Goal: Task Accomplishment & Management: Use online tool/utility

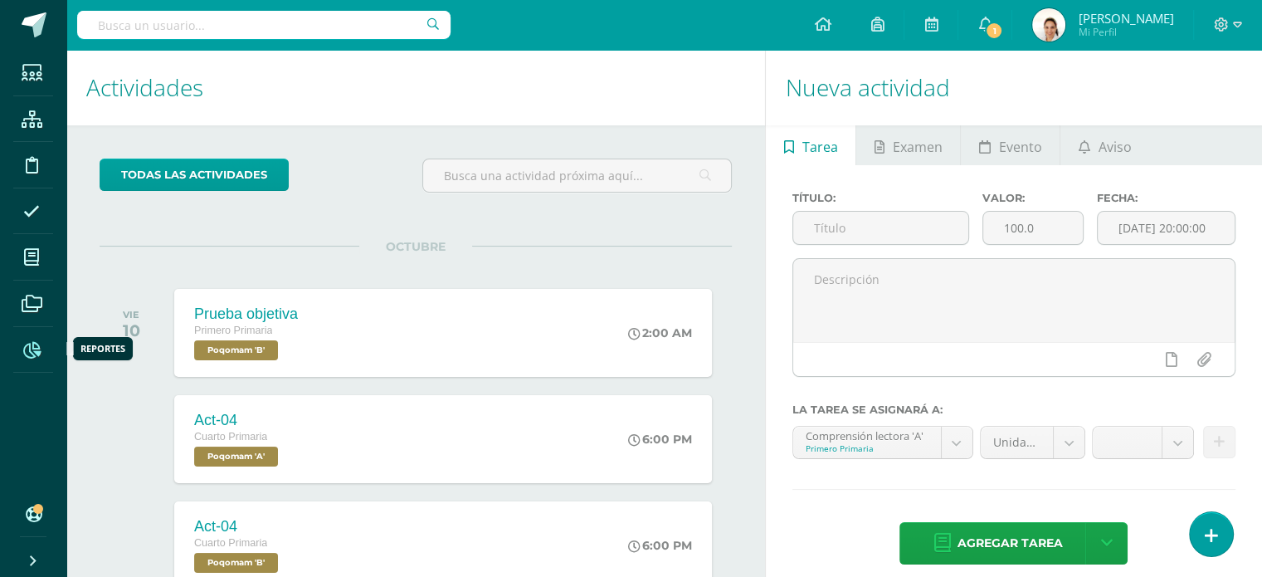
click at [35, 359] on span at bounding box center [31, 348] width 37 height 37
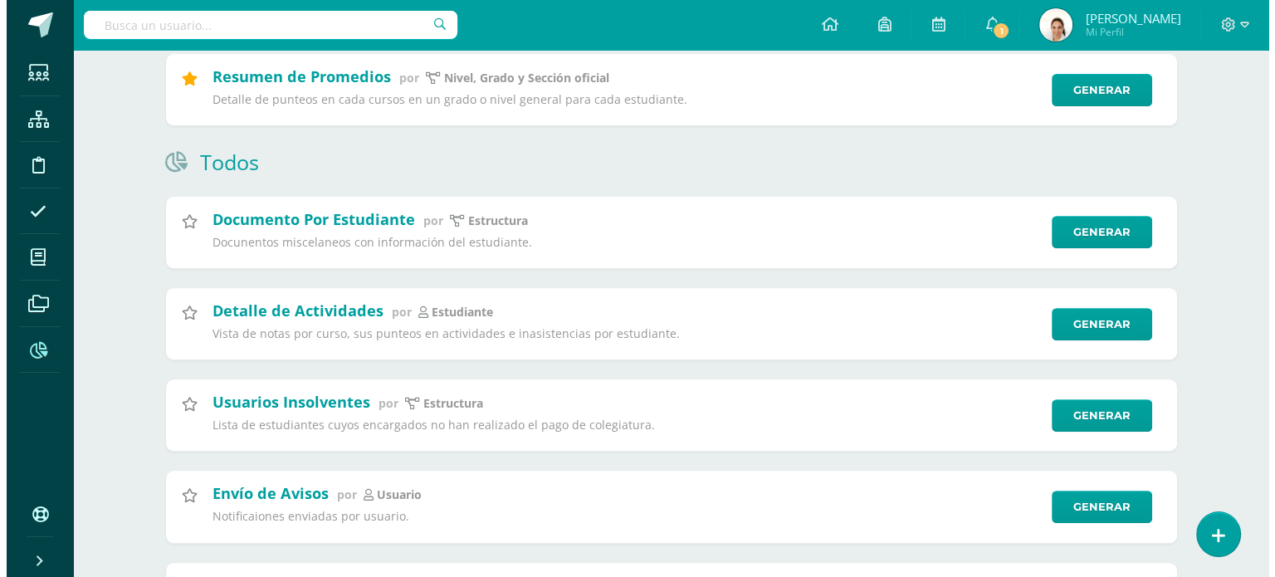
scroll to position [495, 0]
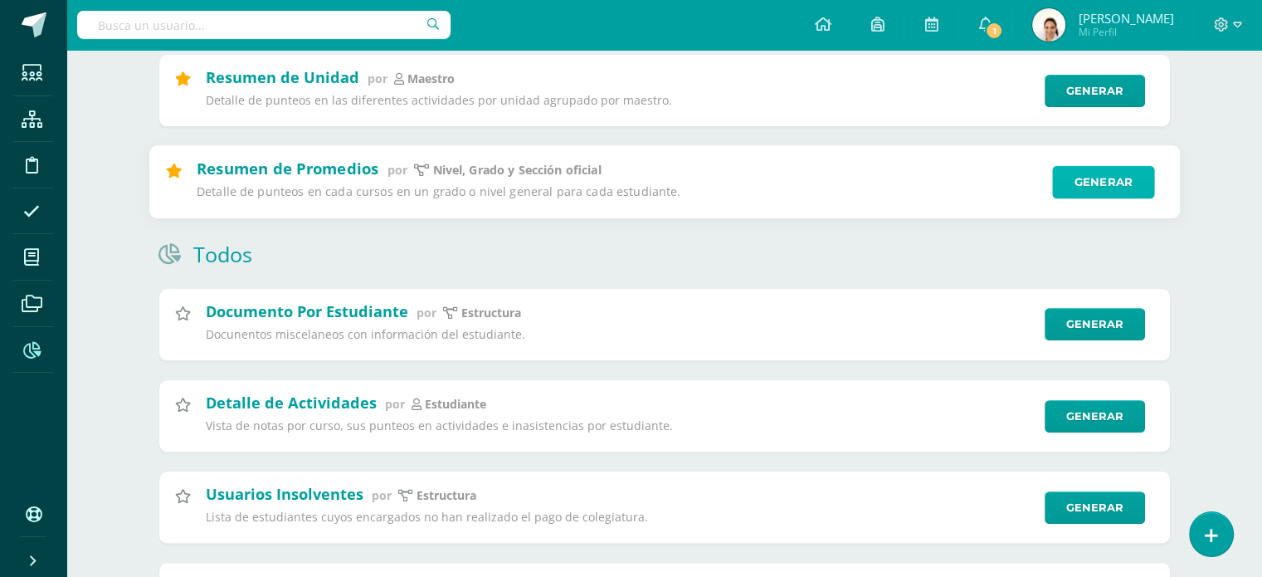
click at [1079, 172] on link "Generar" at bounding box center [1103, 181] width 102 height 33
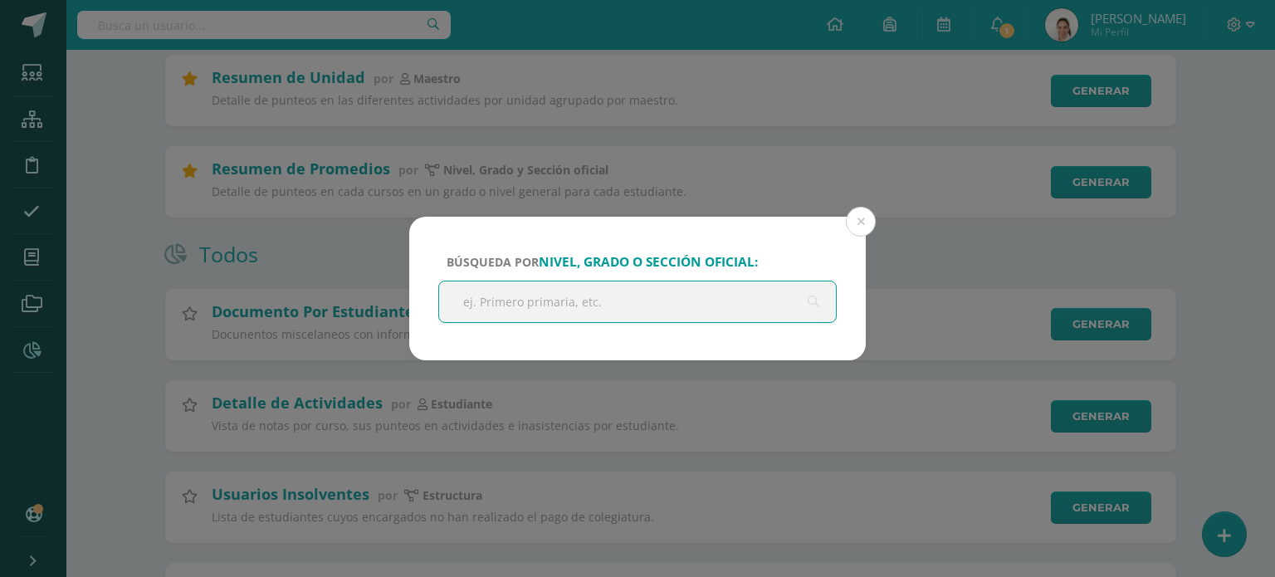
click at [612, 290] on input "text" at bounding box center [637, 301] width 397 height 41
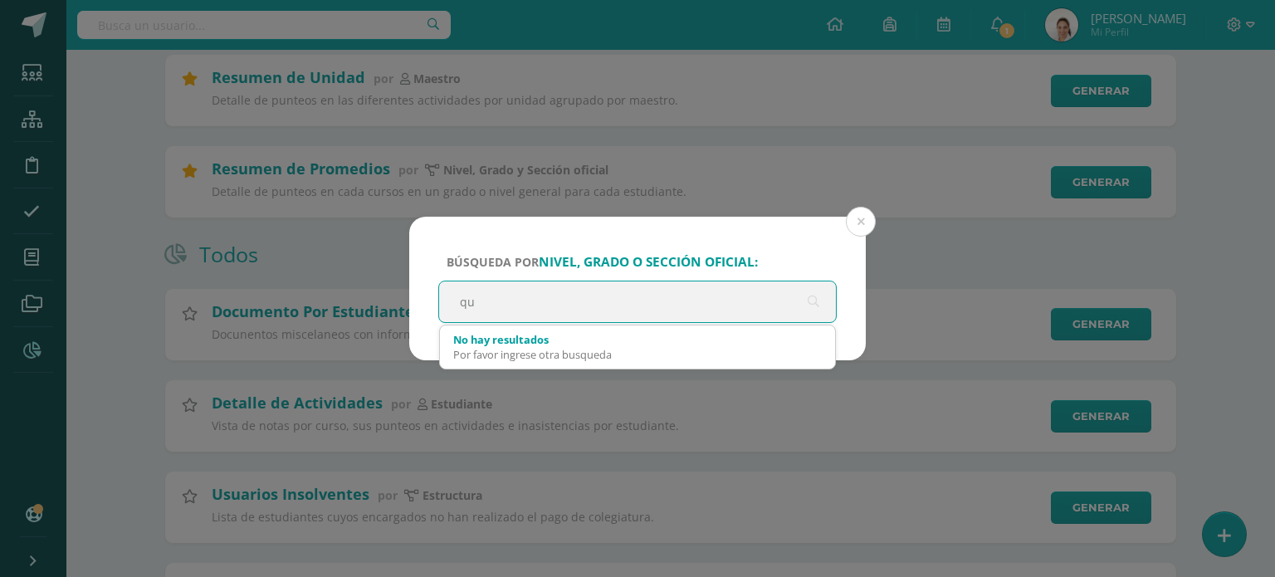
type input "q"
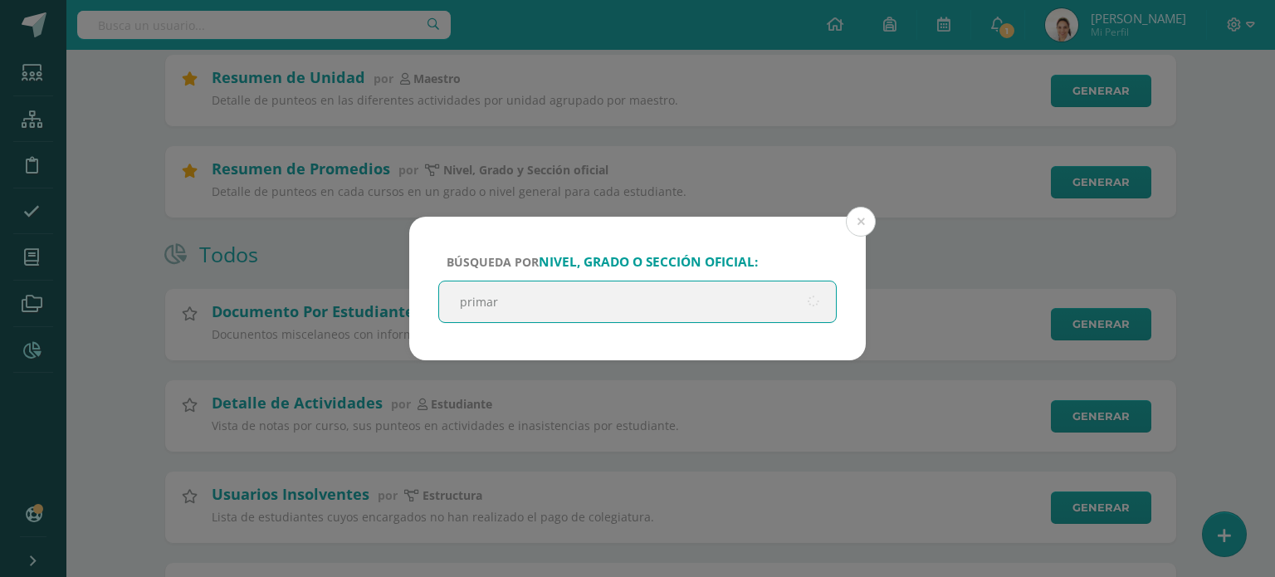
type input "primari"
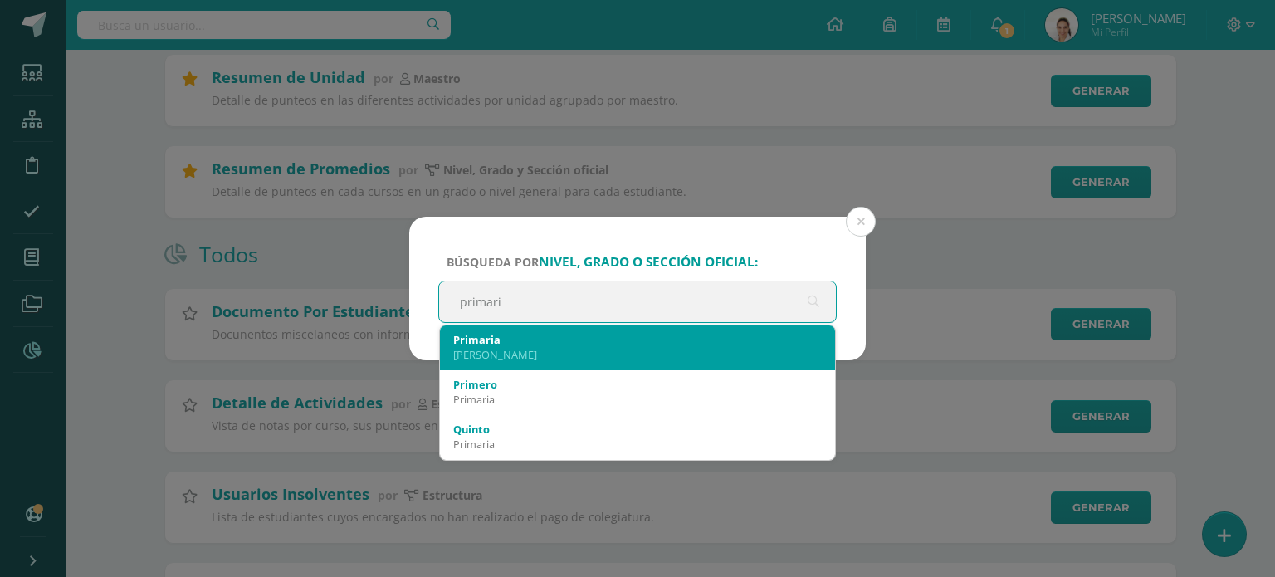
click at [612, 344] on div "Primaria" at bounding box center [637, 339] width 368 height 15
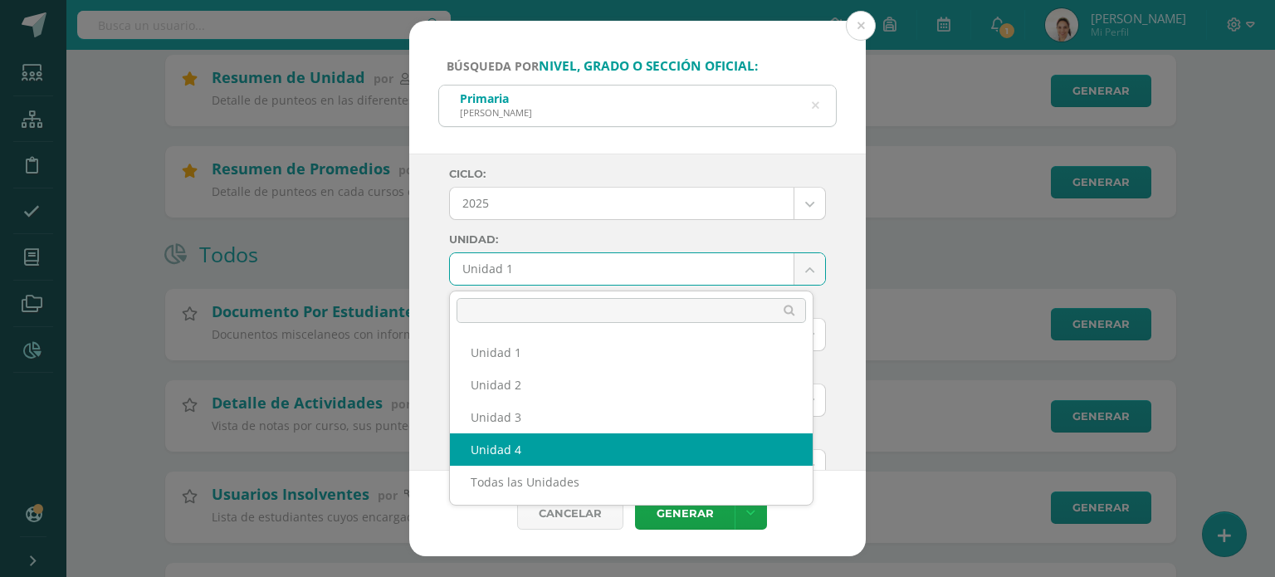
select select "Unidad 4"
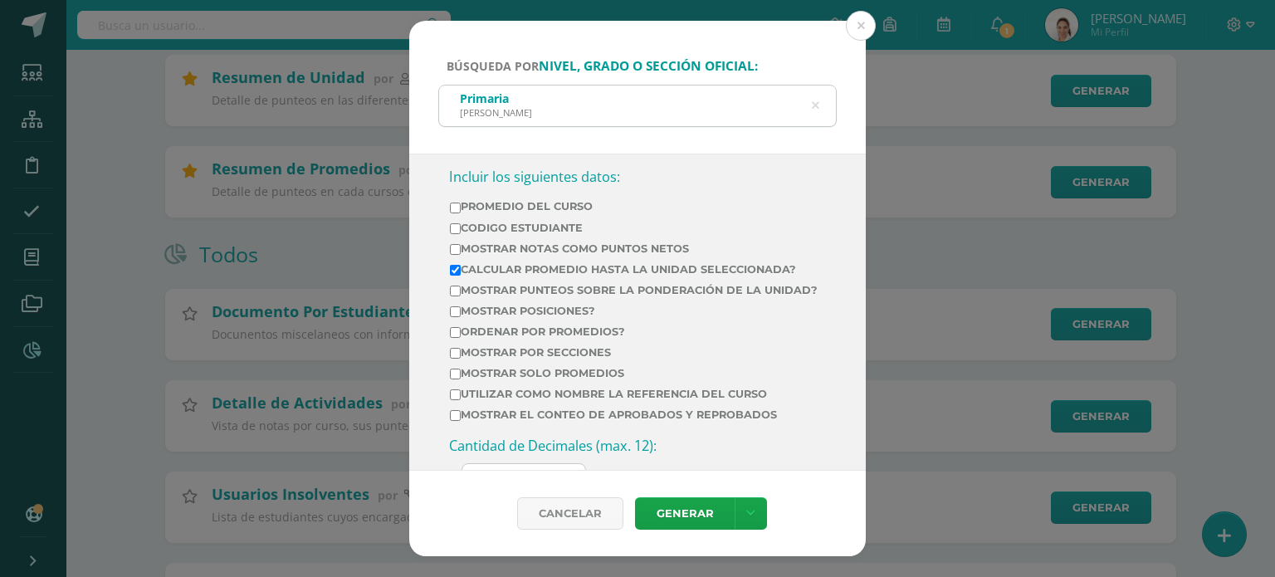
scroll to position [563, 0]
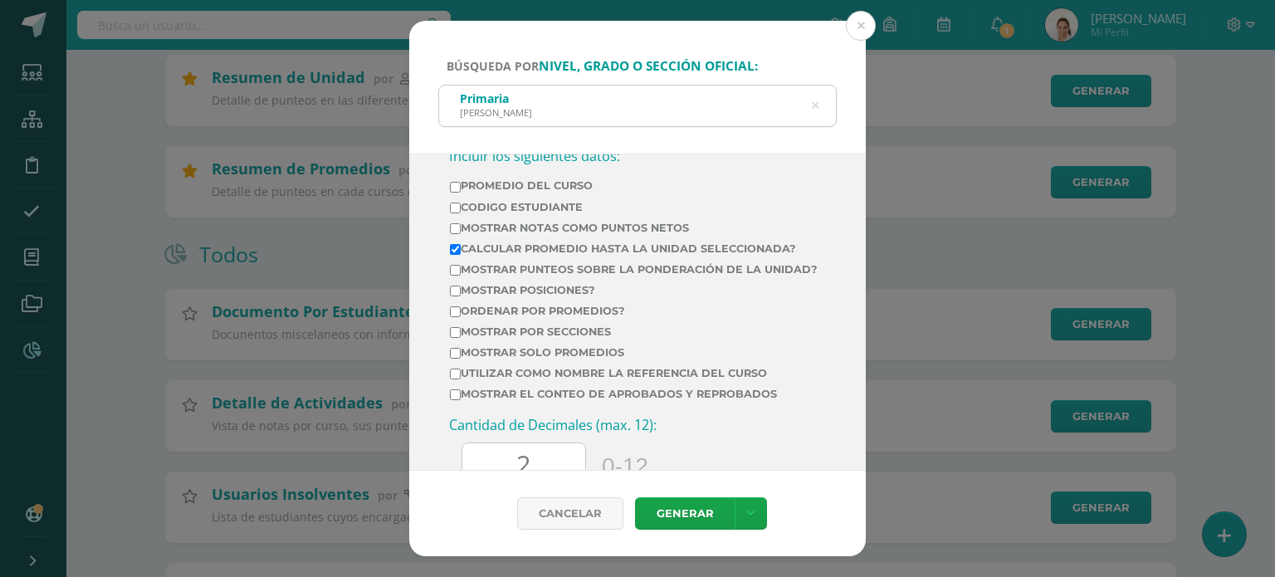
click at [456, 317] on label "Ordenar por promedios?" at bounding box center [634, 311] width 368 height 12
click at [456, 317] on input "Ordenar por promedios?" at bounding box center [455, 311] width 11 height 11
checkbox input "true"
click at [456, 296] on input "Mostrar posiciones?" at bounding box center [455, 290] width 11 height 11
checkbox input "true"
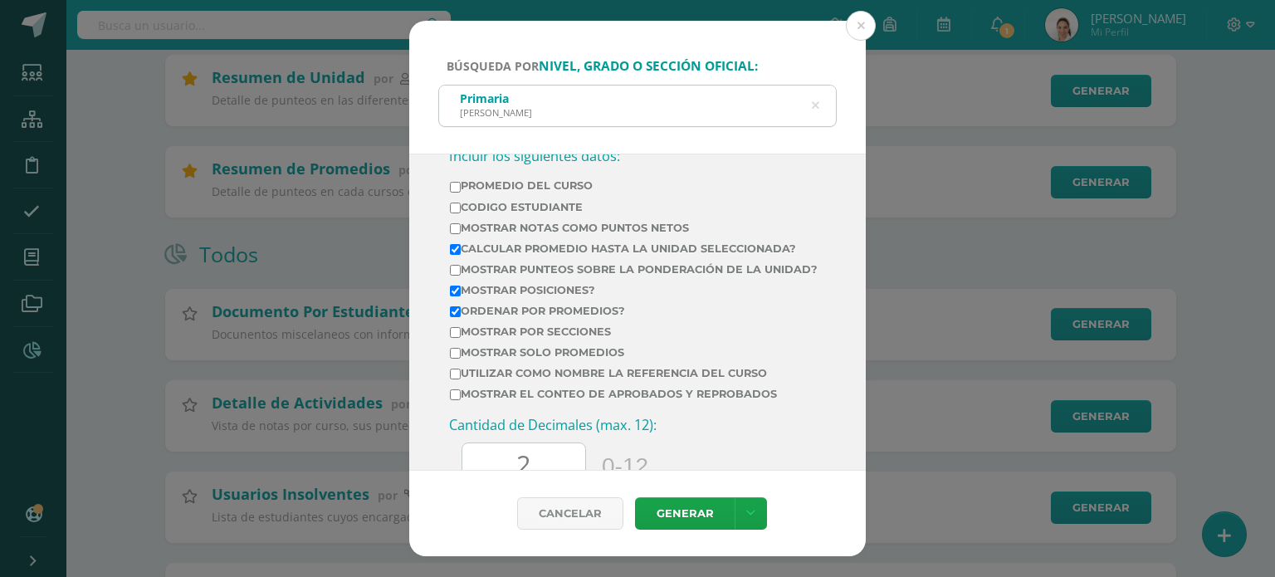
click at [455, 230] on input "Mostrar Notas Como Puntos Netos" at bounding box center [455, 228] width 11 height 11
checkbox input "true"
click at [688, 520] on link "Generar" at bounding box center [685, 513] width 100 height 32
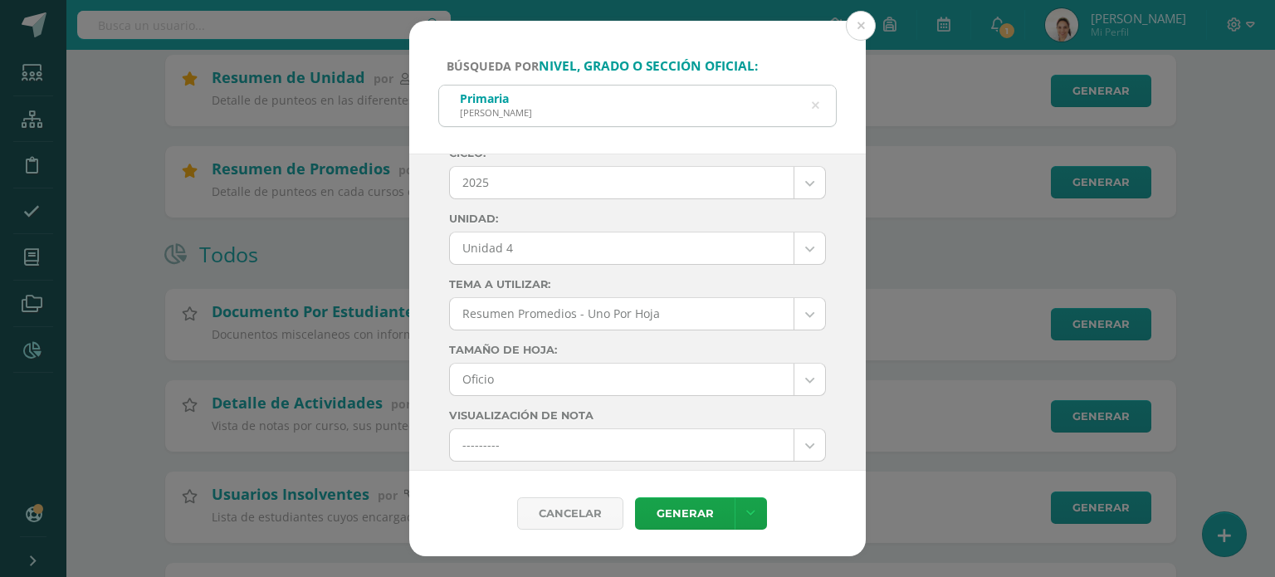
scroll to position [0, 0]
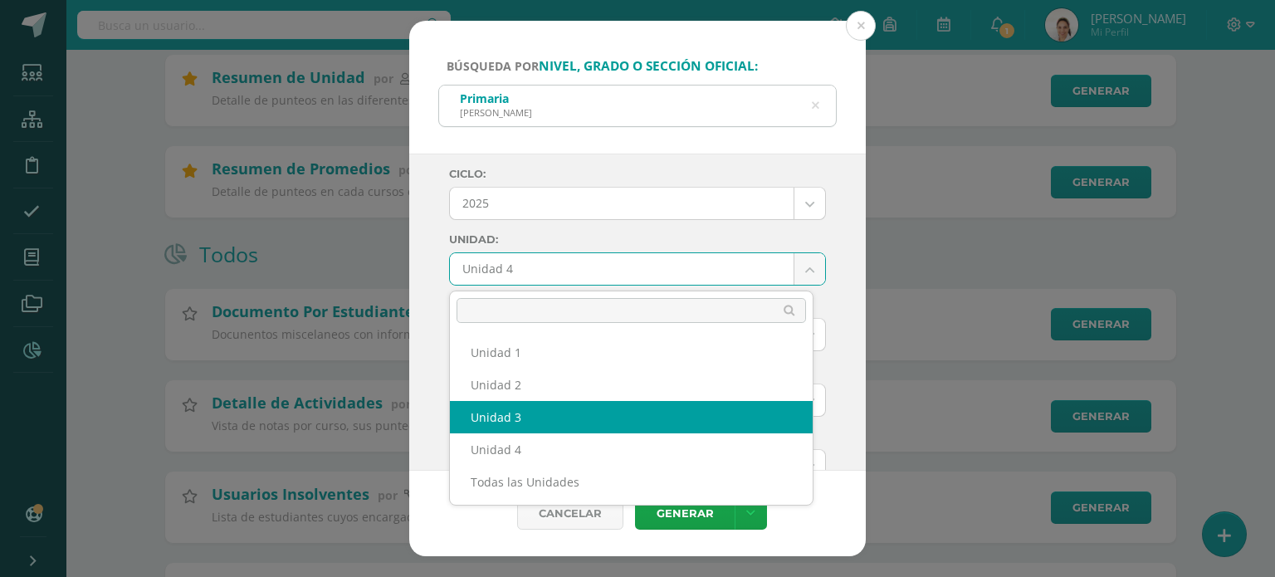
select select "Unidad 3"
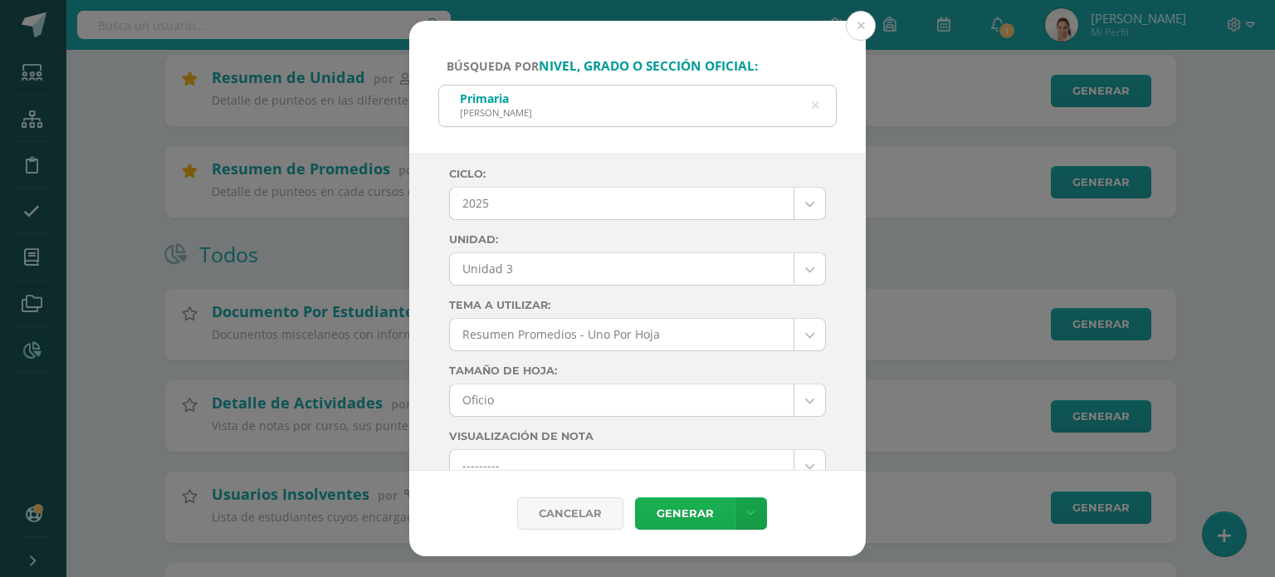
click at [679, 506] on link "Generar" at bounding box center [685, 513] width 100 height 32
drag, startPoint x: 866, startPoint y: 241, endPoint x: 867, endPoint y: 300, distance: 59.8
click at [867, 300] on div "Búsqueda por nivel, grado o sección oficial: Primaria Pantaleón Siquinalá prima…" at bounding box center [637, 288] width 1261 height 535
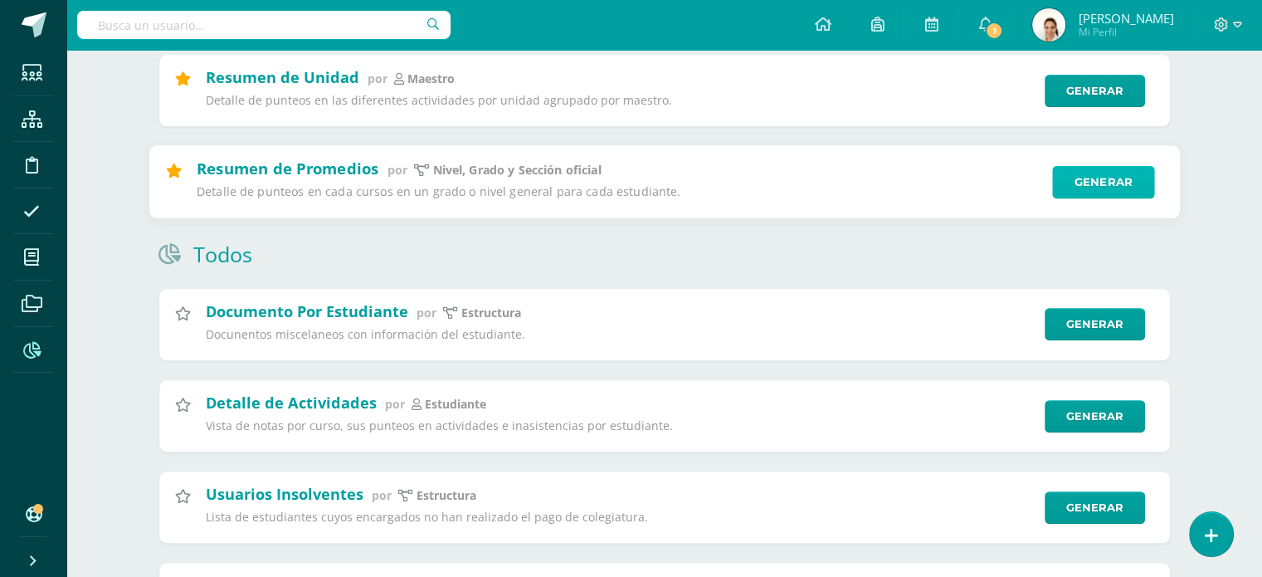
click at [1097, 188] on link "Generar" at bounding box center [1103, 181] width 102 height 33
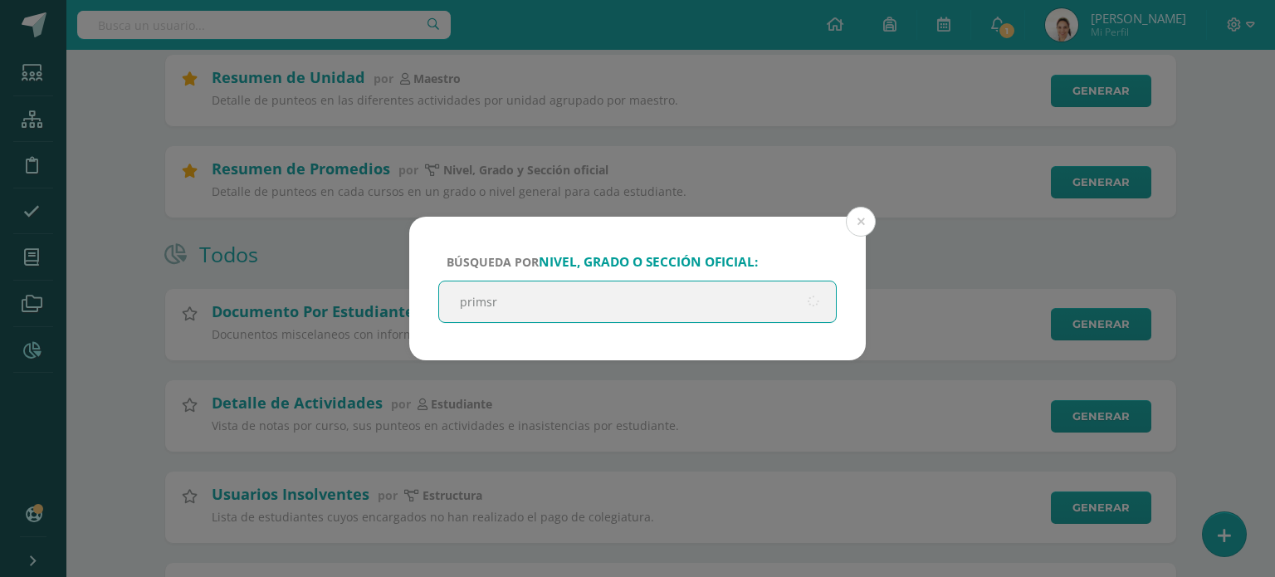
type input "primsri"
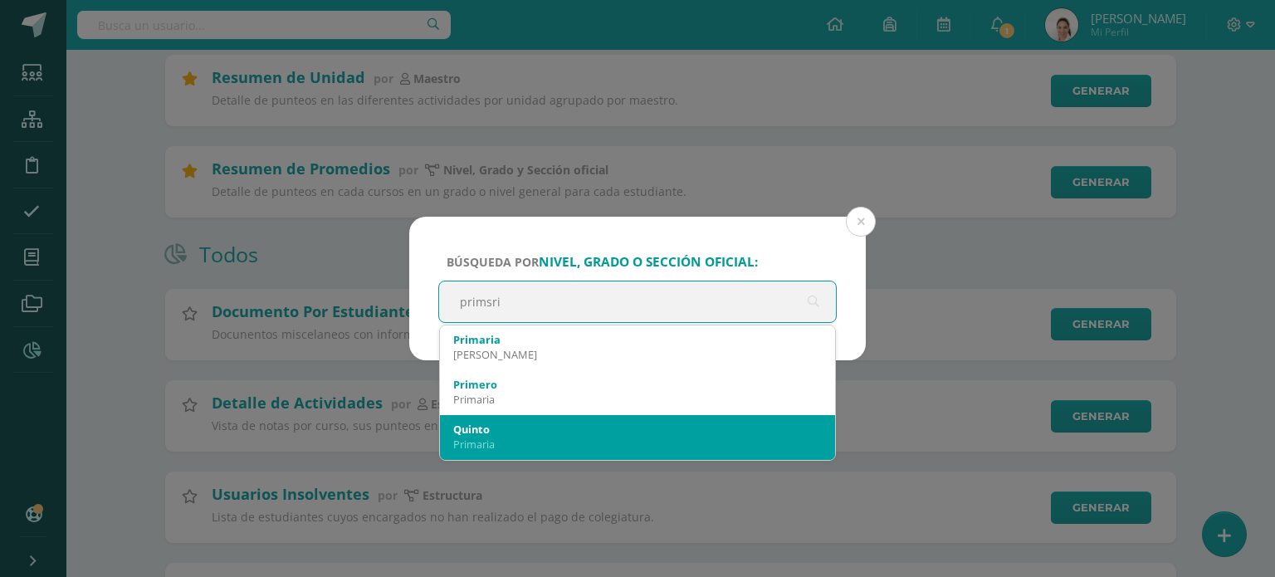
click at [465, 442] on div "Primaria" at bounding box center [637, 444] width 368 height 15
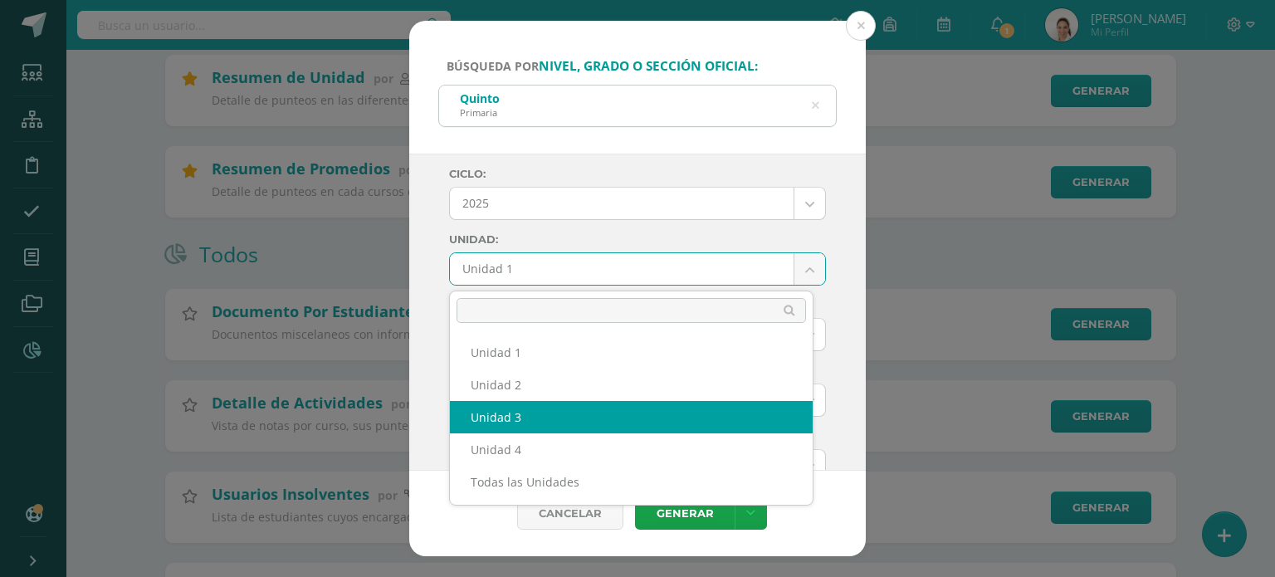
select select "Unidad 3"
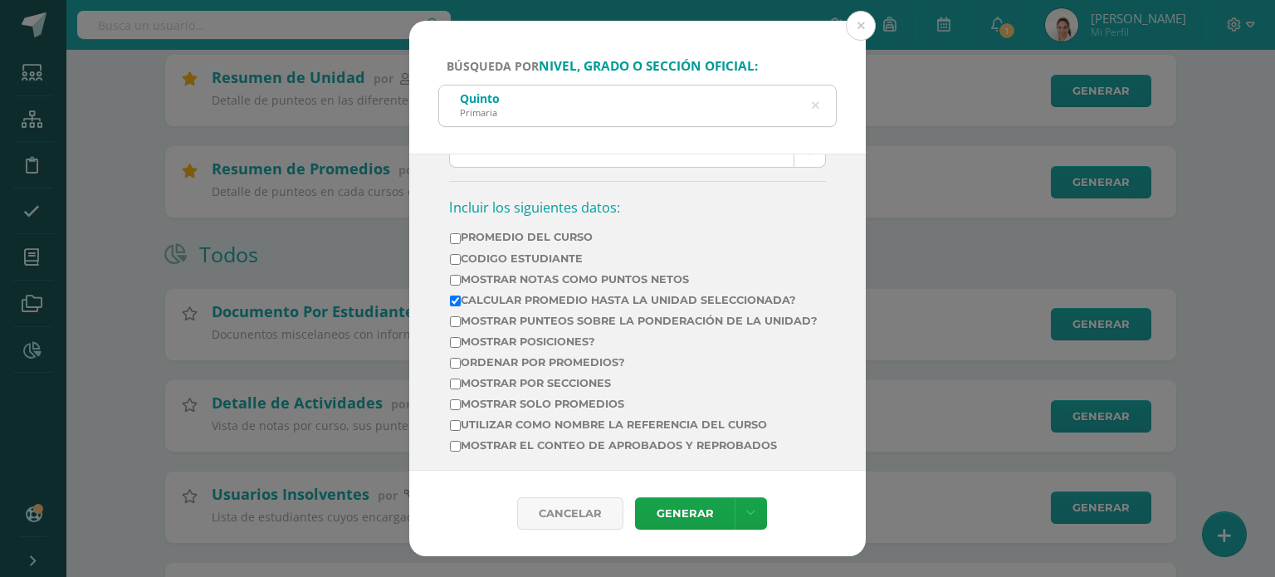
scroll to position [582, 0]
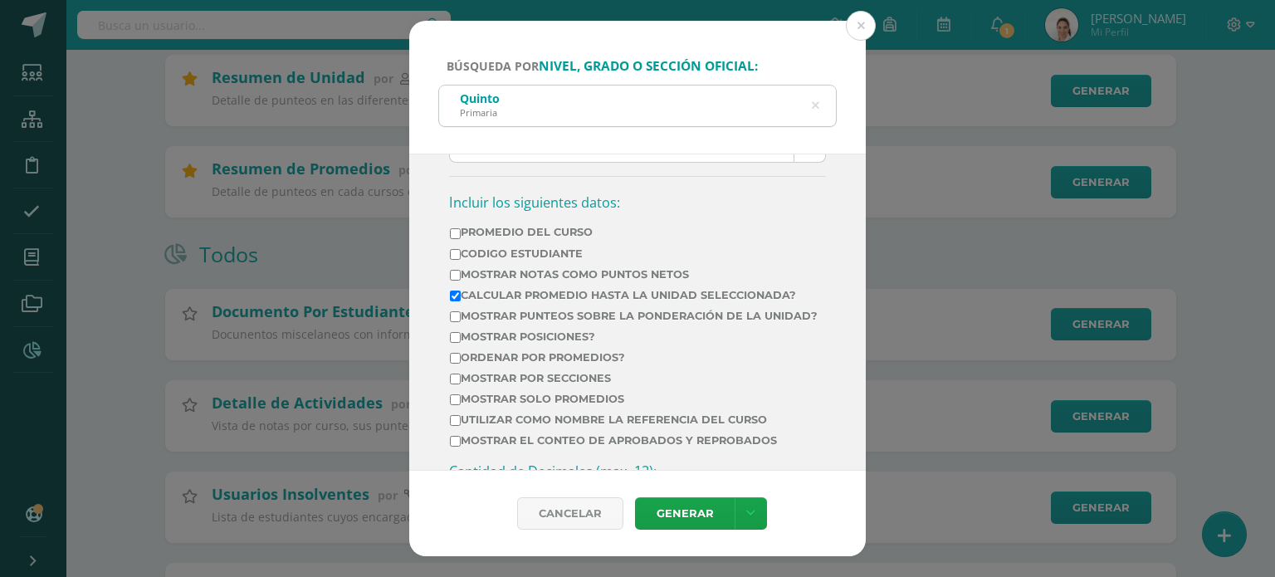
click at [451, 270] on input "Mostrar Notas Como Puntos Netos" at bounding box center [455, 275] width 11 height 11
checkbox input "true"
click at [451, 312] on input "Mostrar punteos sobre la ponderación de la unidad?" at bounding box center [455, 316] width 11 height 11
checkbox input "true"
click at [451, 405] on input "Mostrar solo promedios" at bounding box center [455, 399] width 11 height 11
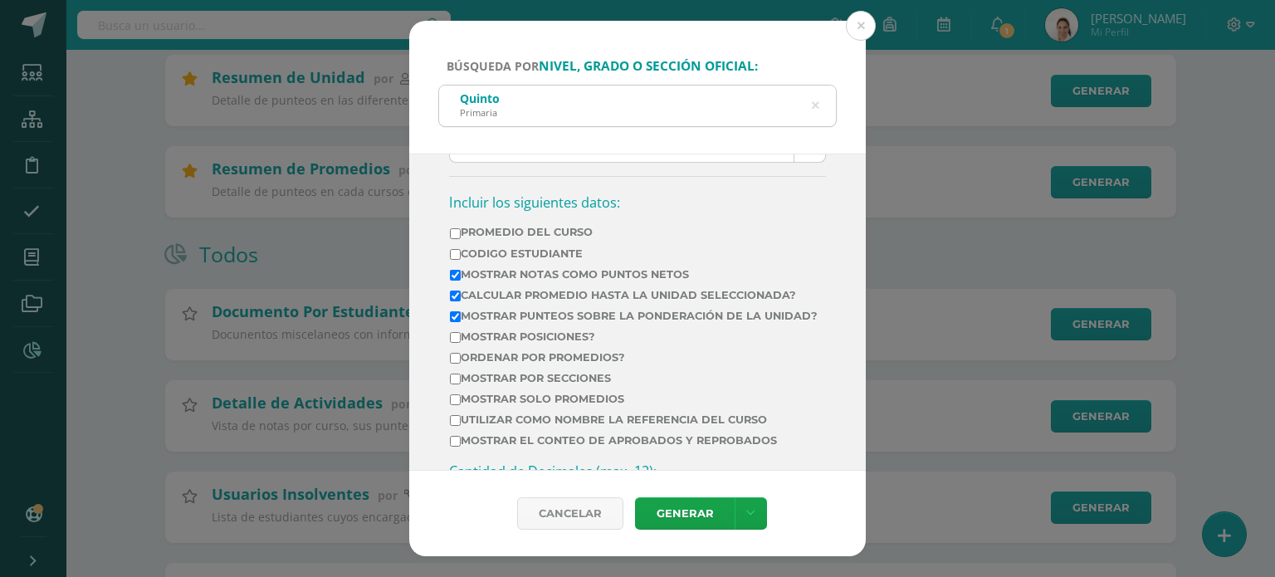
checkbox input "true"
click at [451, 313] on input "Mostrar punteos sobre la ponderación de la unidad?" at bounding box center [455, 316] width 11 height 11
checkbox input "false"
click at [666, 513] on link "Generar" at bounding box center [685, 513] width 100 height 32
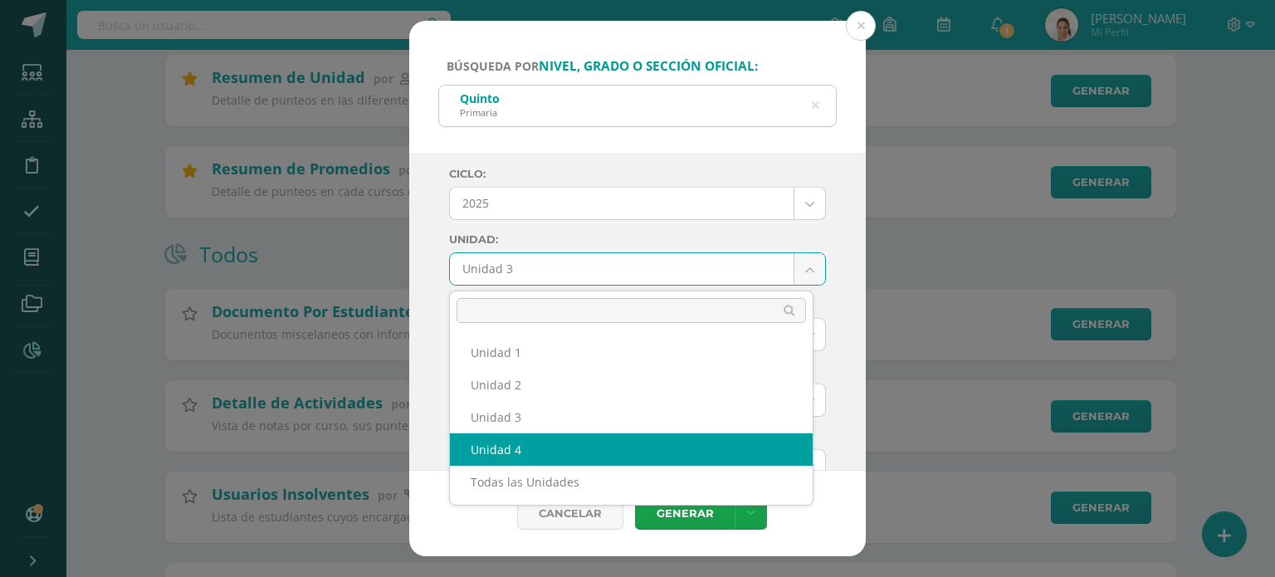
select select "Unidad 4"
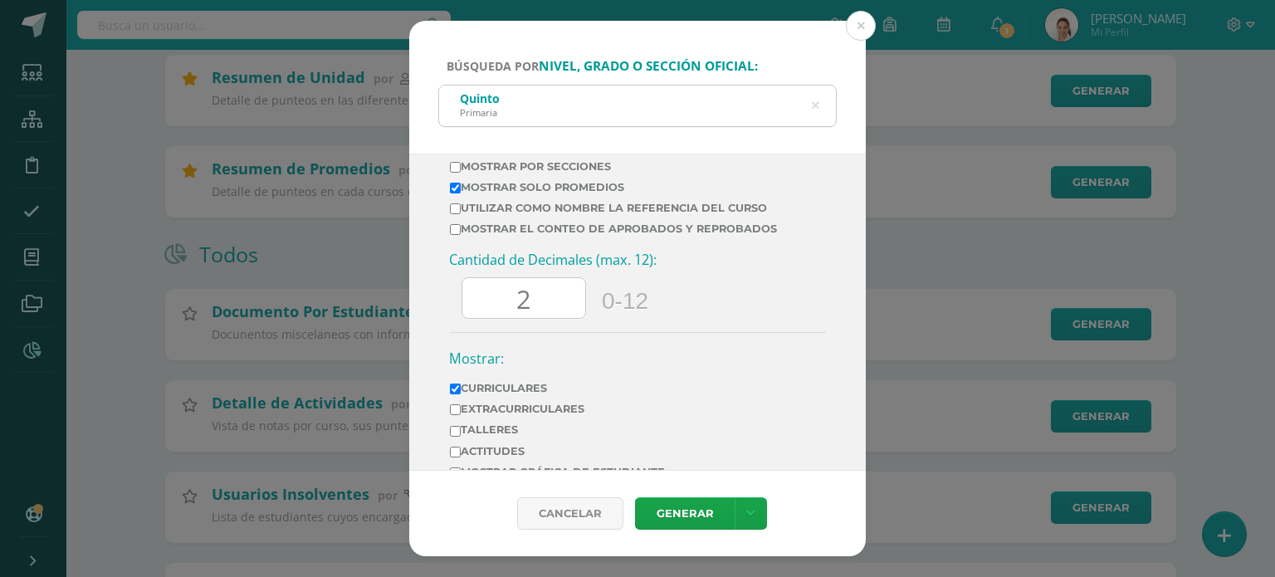
scroll to position [805, 0]
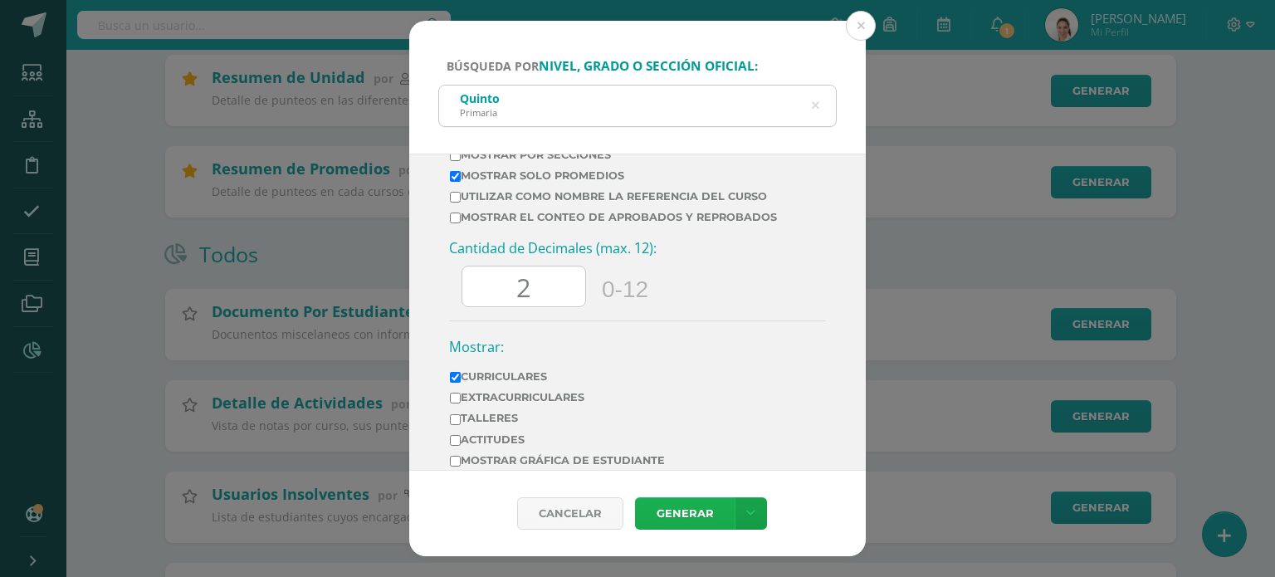
click at [677, 506] on link "Generar" at bounding box center [685, 513] width 100 height 32
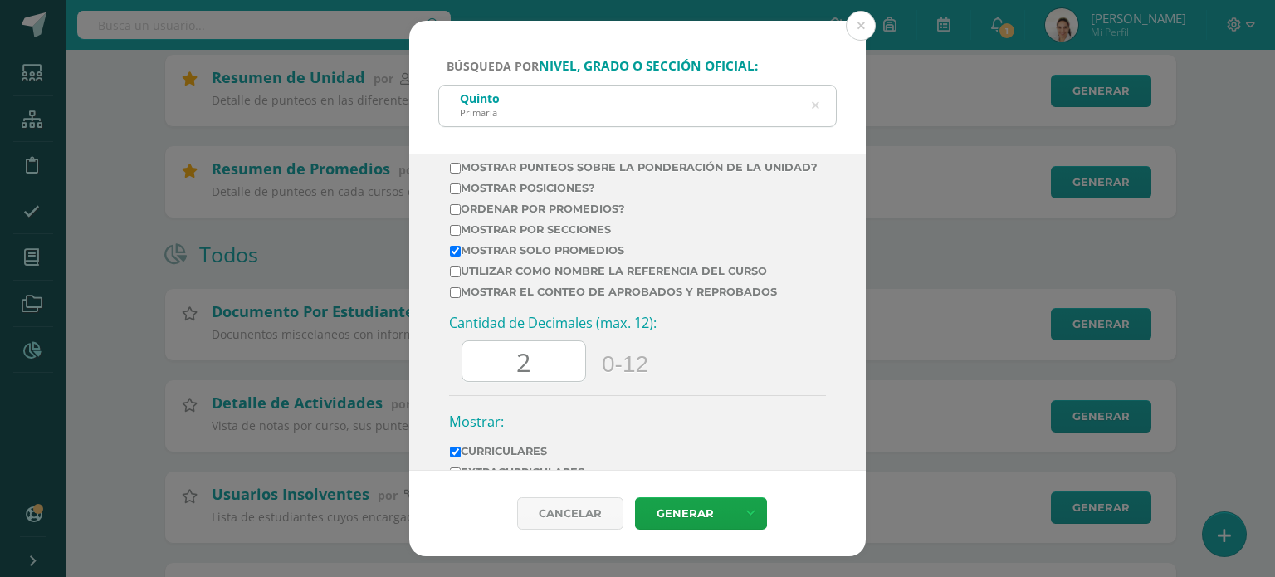
scroll to position [717, 0]
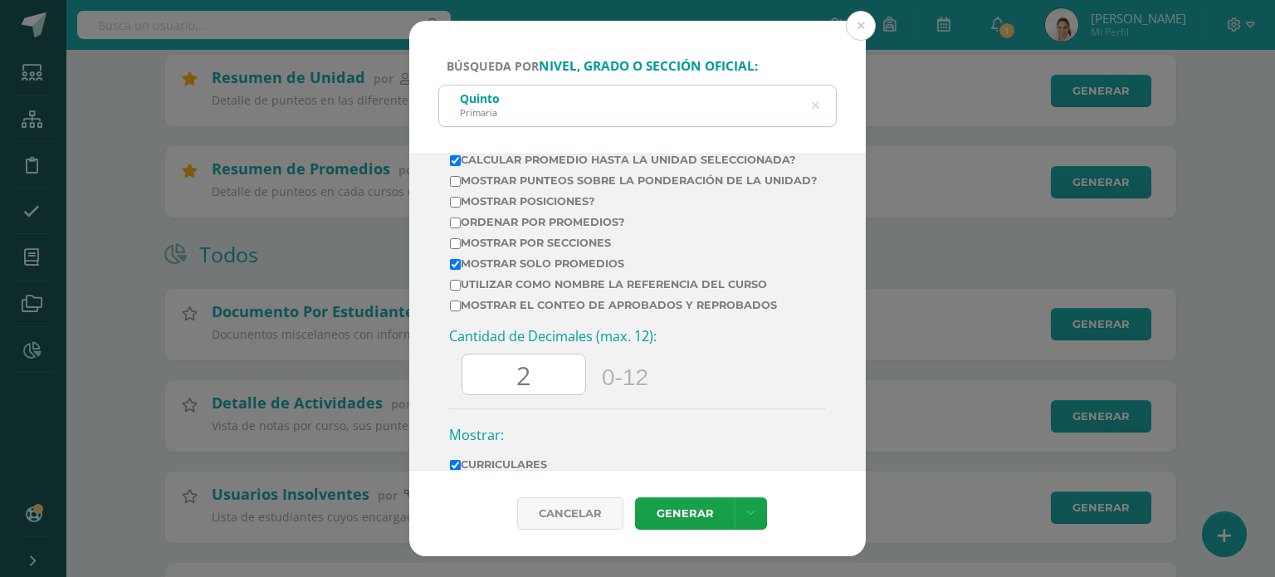
click at [457, 228] on input "Ordenar por promedios?" at bounding box center [455, 222] width 11 height 11
checkbox input "true"
click at [695, 507] on link "Generar" at bounding box center [685, 513] width 100 height 32
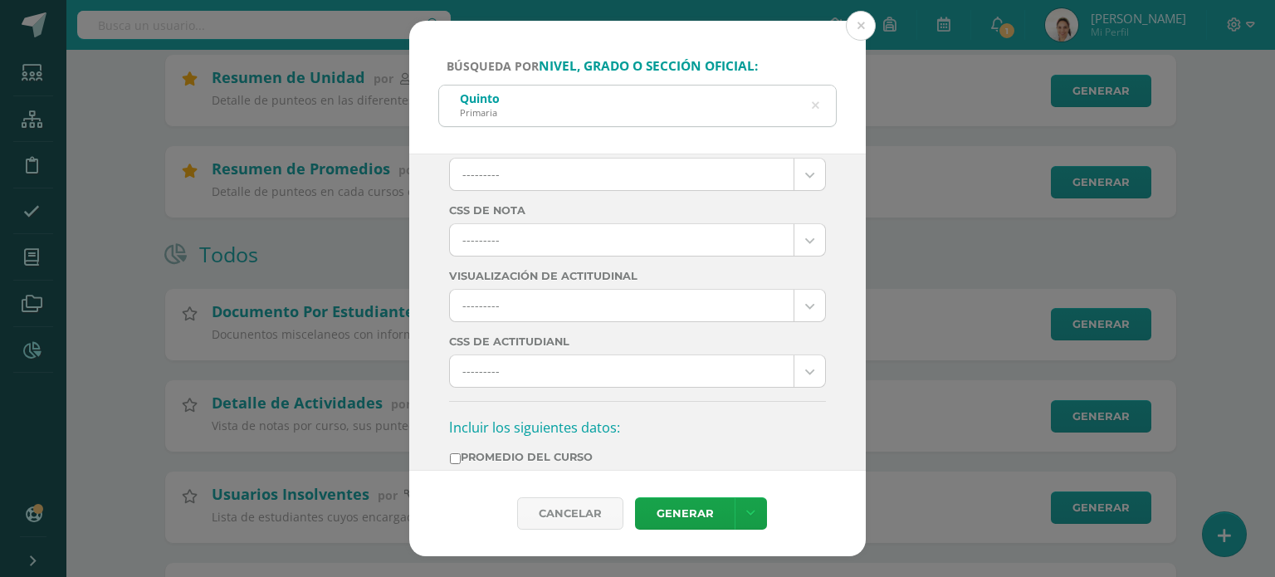
scroll to position [0, 0]
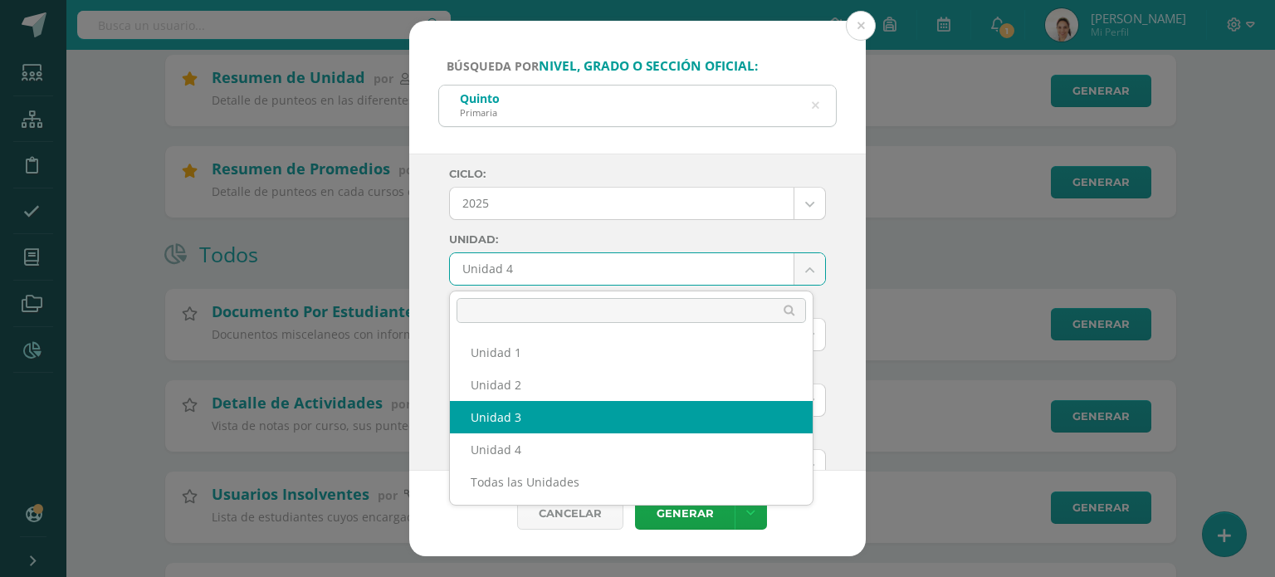
select select "Unidad 3"
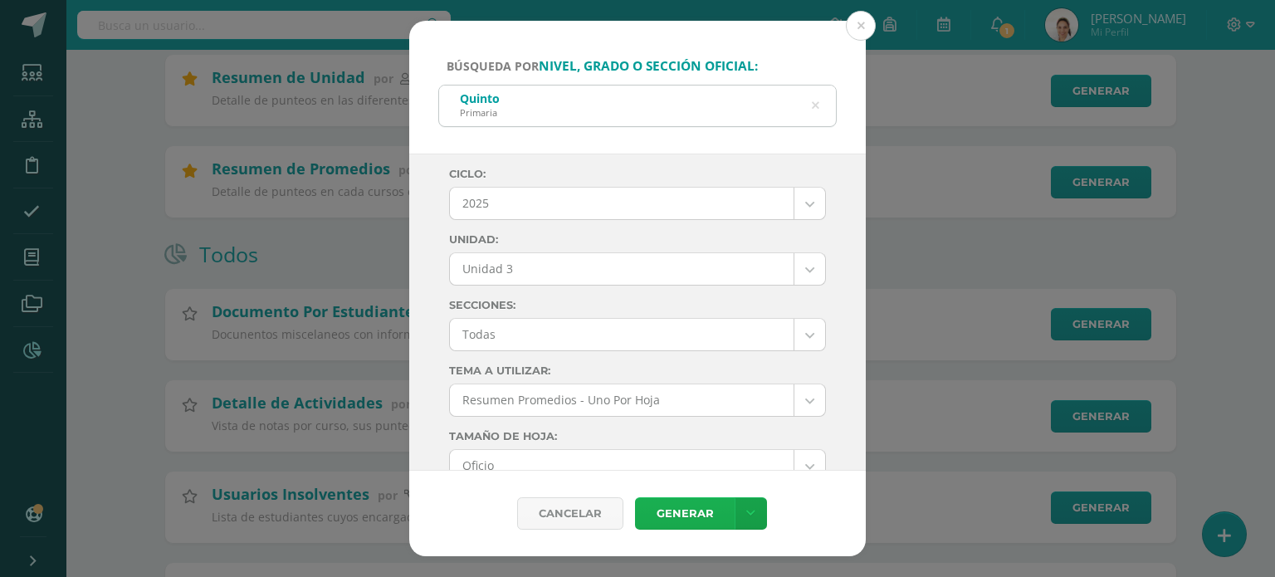
click at [697, 504] on link "Generar" at bounding box center [685, 513] width 100 height 32
